Goal: Transaction & Acquisition: Purchase product/service

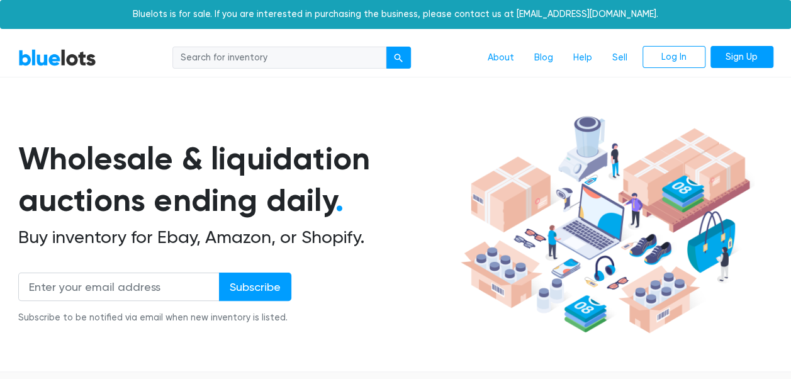
click at [271, 66] on input "search" at bounding box center [280, 58] width 214 height 23
click at [273, 59] on input "search" at bounding box center [280, 58] width 214 height 23
type input "E"
type input "e"
click at [205, 53] on input "Eletrcions" at bounding box center [280, 58] width 214 height 23
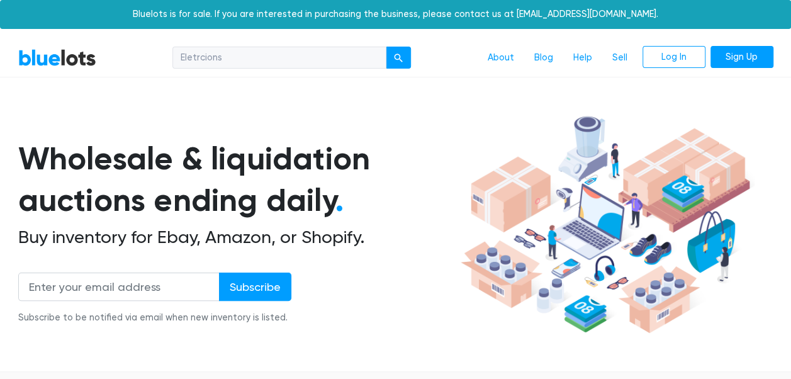
click at [205, 53] on input "Eletrcions" at bounding box center [280, 58] width 214 height 23
paste input "electronic"
click at [186, 57] on input "electronics" at bounding box center [280, 58] width 214 height 23
type input "Electronics"
click at [386, 47] on button "submit" at bounding box center [398, 58] width 25 height 23
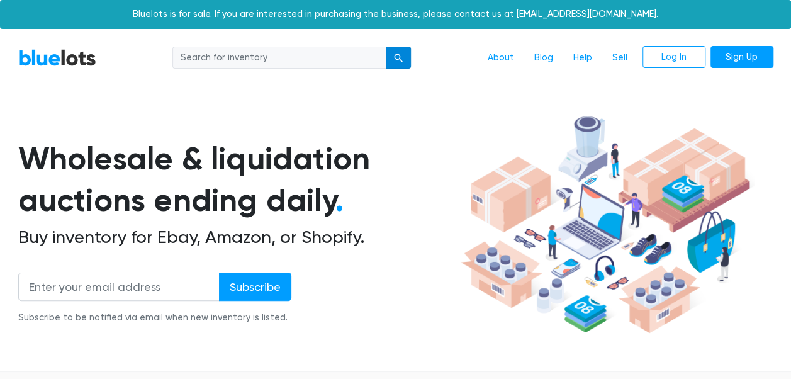
click at [397, 55] on div "submit" at bounding box center [398, 58] width 9 height 9
click at [239, 42] on nav "BlueLots About Blog Help Sell Log In Sign Up" at bounding box center [395, 58] width 791 height 38
click at [234, 61] on input "search" at bounding box center [280, 58] width 214 height 23
paste input "electronics"
type input "electronics"
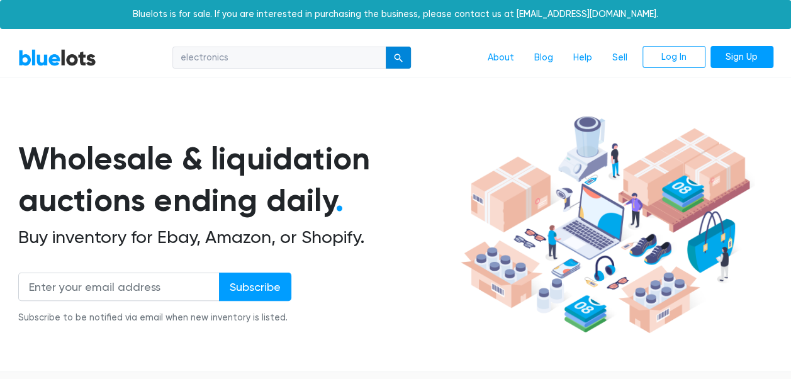
click at [403, 67] on button "submit" at bounding box center [398, 58] width 25 height 23
click at [72, 57] on link "BlueLots" at bounding box center [57, 57] width 78 height 18
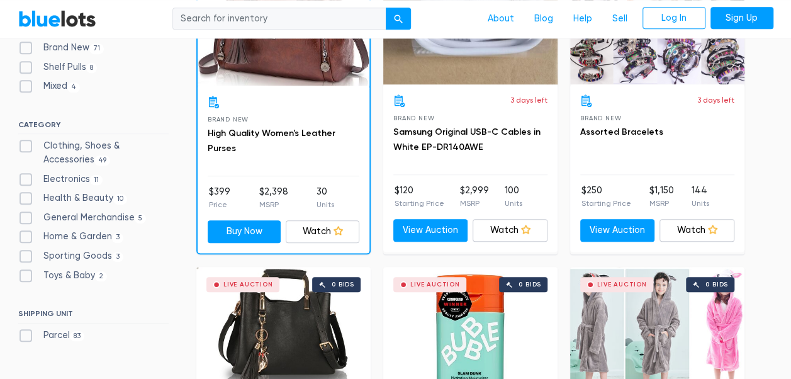
scroll to position [470, 0]
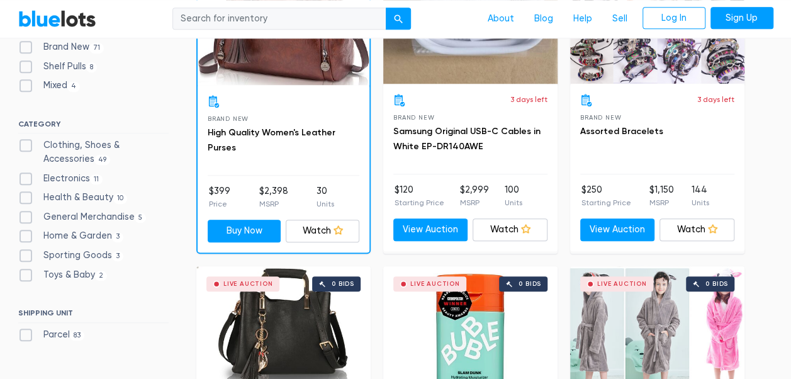
click at [23, 174] on label "Electronics 11" at bounding box center [60, 179] width 85 height 14
click at [23, 174] on input "Electronics 11" at bounding box center [22, 176] width 8 height 8
checkbox input "true"
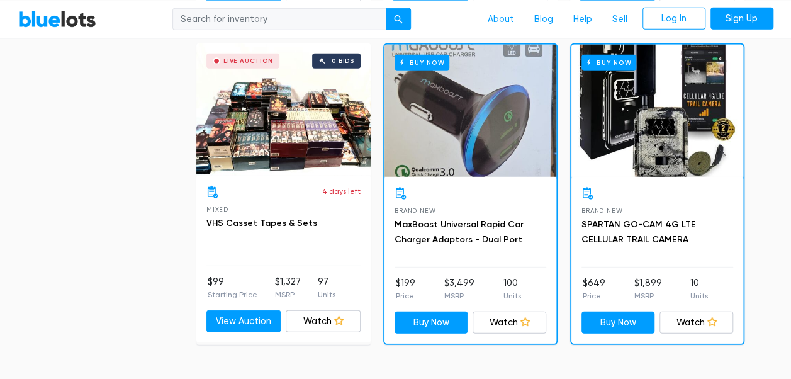
scroll to position [1632, 0]
